Goal: Navigation & Orientation: Find specific page/section

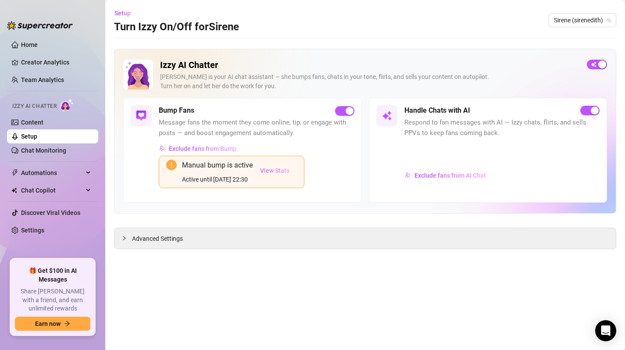
click at [274, 174] on span "View Stats" at bounding box center [274, 170] width 29 height 7
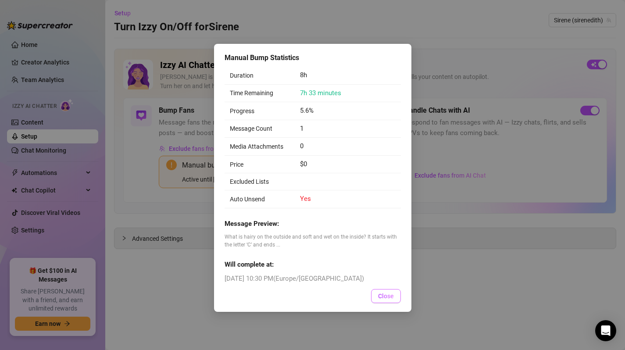
click at [383, 294] on span "Close" at bounding box center [386, 295] width 16 height 7
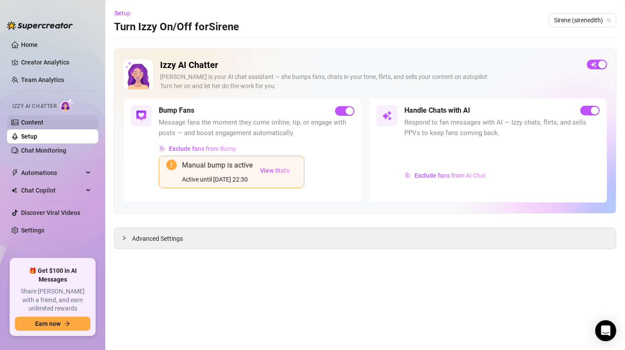
click at [28, 123] on link "Content" at bounding box center [32, 122] width 22 height 7
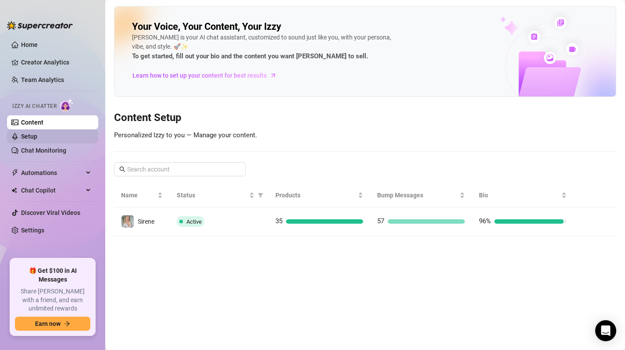
click at [22, 140] on link "Setup" at bounding box center [29, 136] width 16 height 7
